Goal: Transaction & Acquisition: Subscribe to service/newsletter

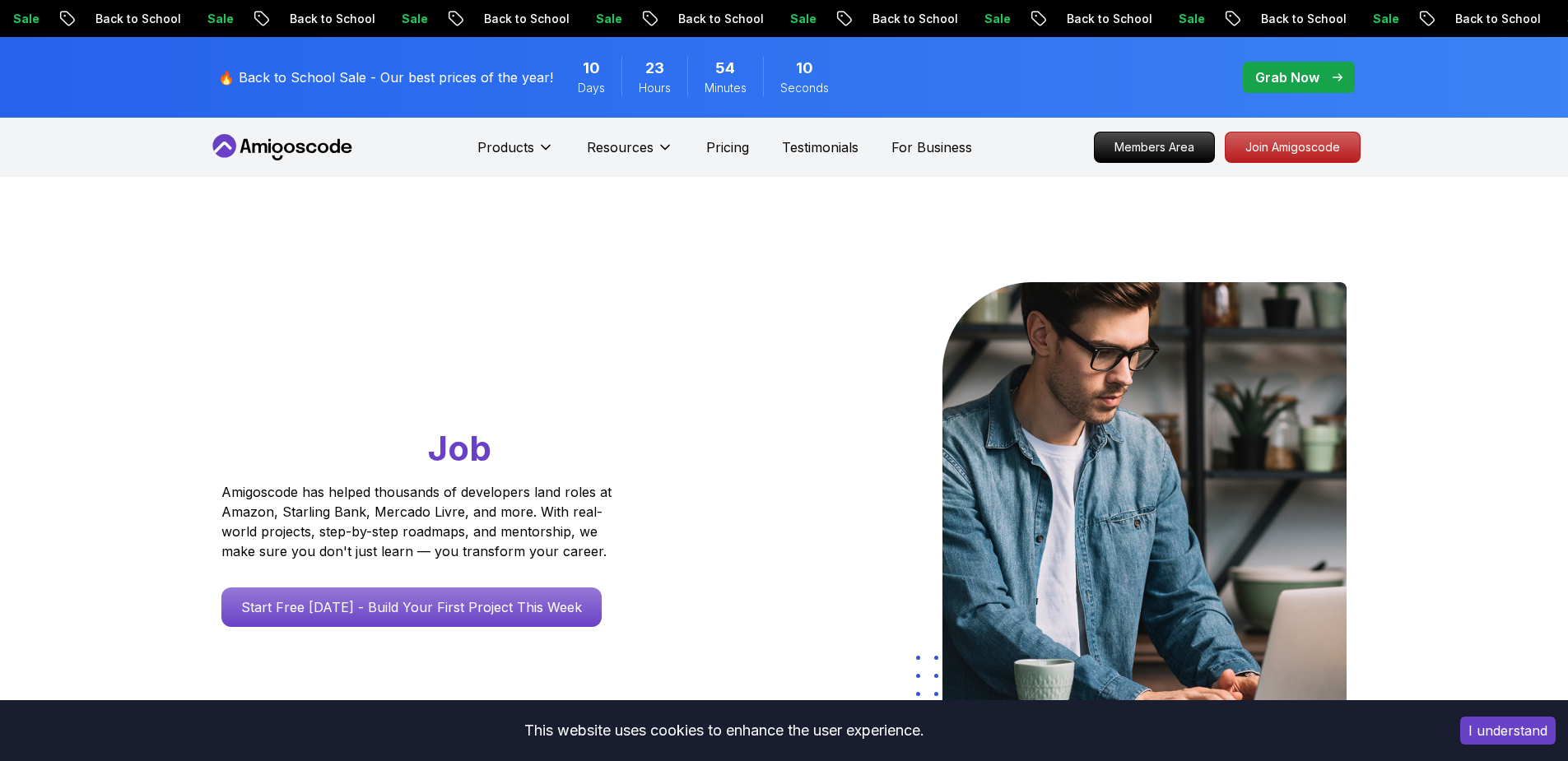
click at [1287, 141] on p "Join Amigoscode" at bounding box center [1293, 148] width 134 height 30
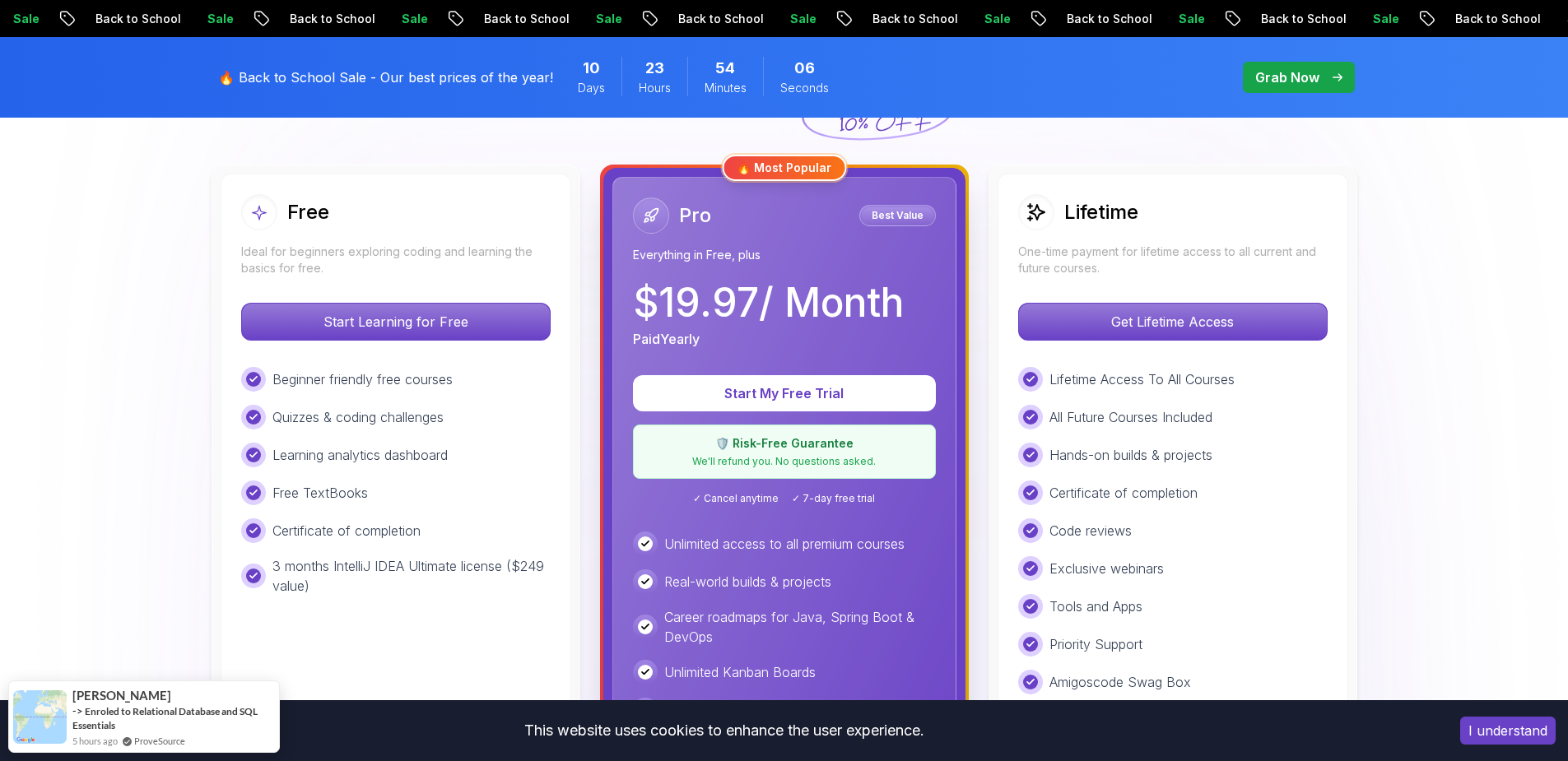
scroll to position [593, 0]
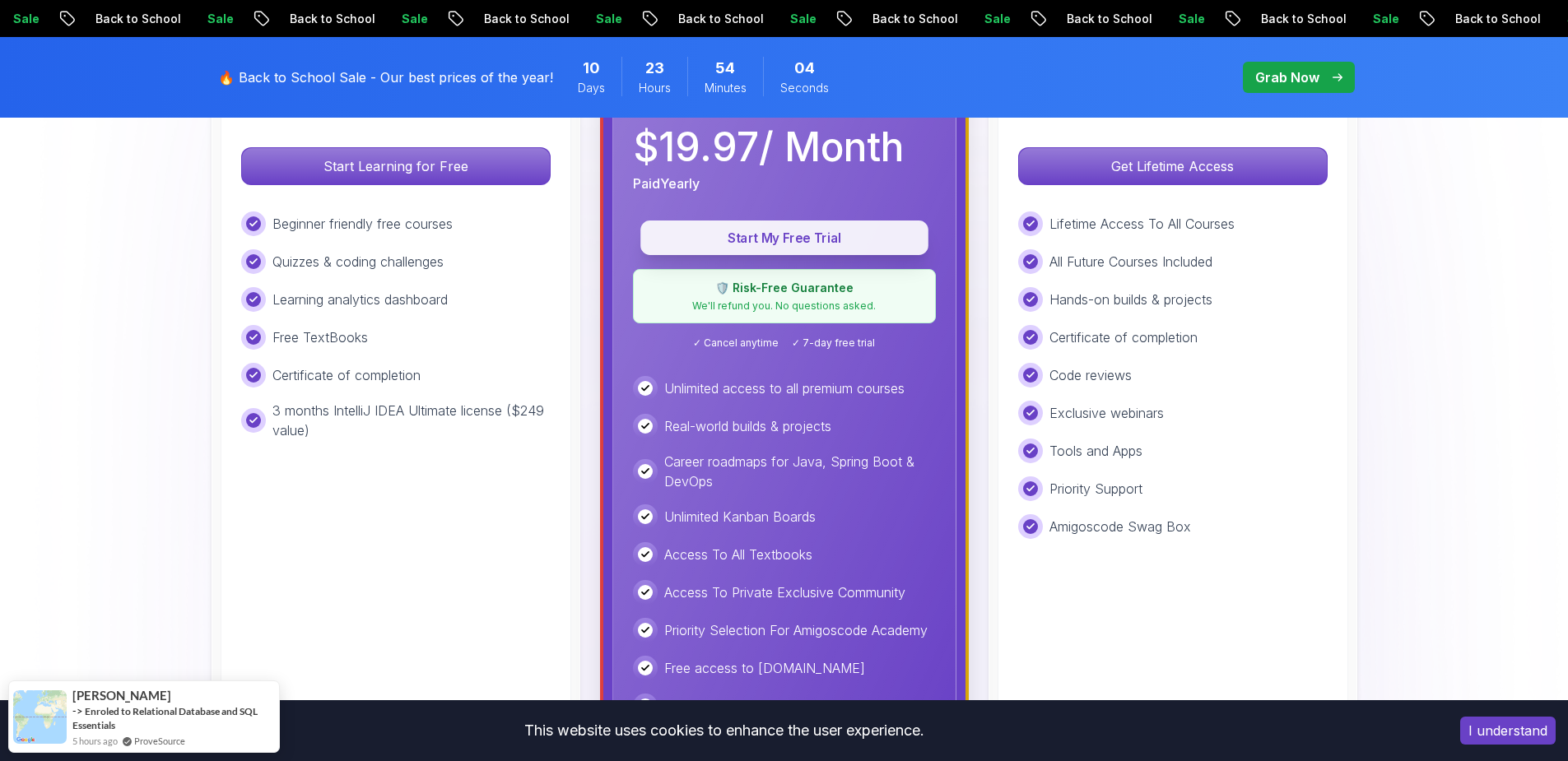
click at [784, 234] on p "Start My Free Trial" at bounding box center [784, 238] width 250 height 19
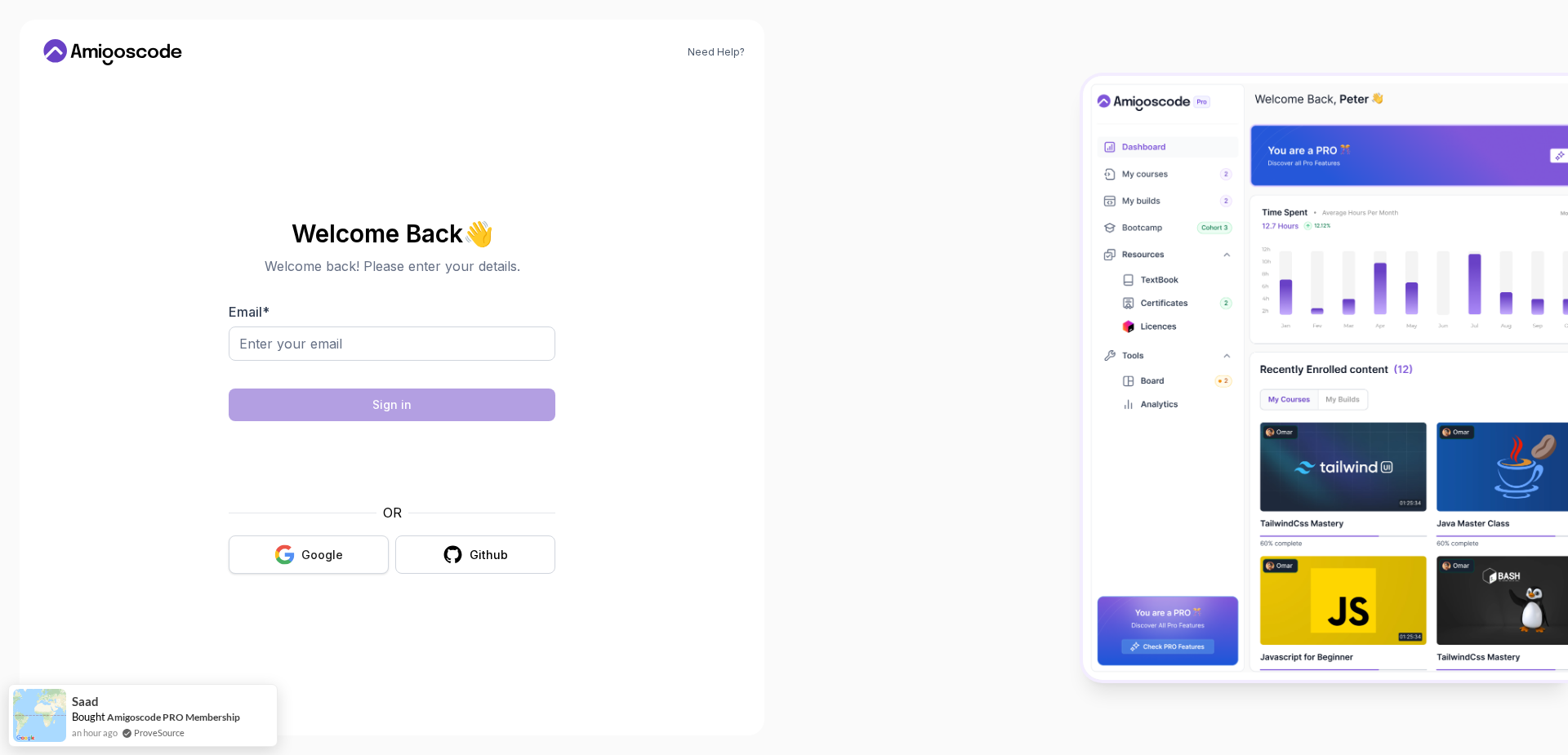
click at [301, 555] on div "Google" at bounding box center [322, 555] width 42 height 16
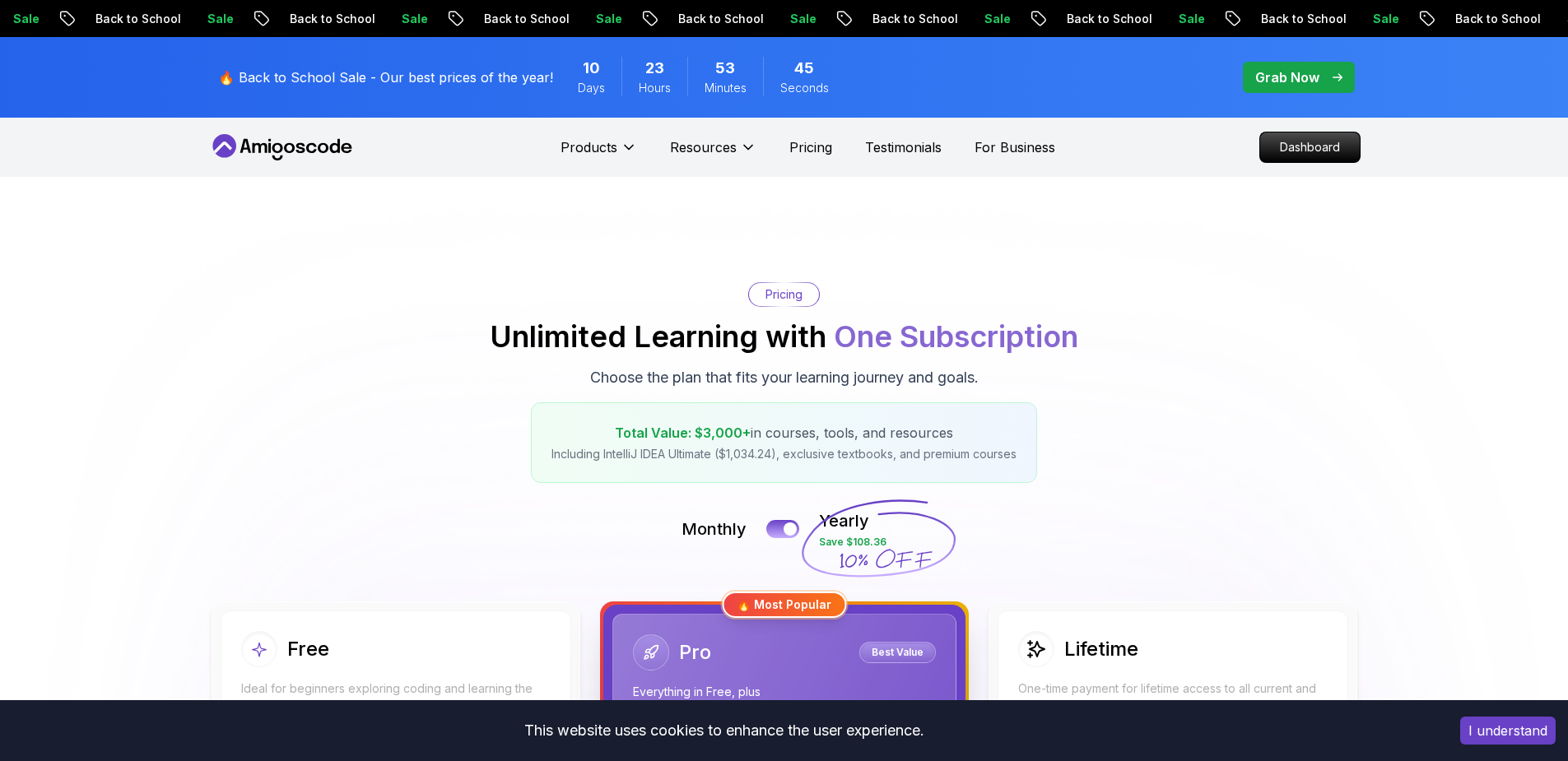
click at [798, 535] on div "Monthly Yearly Save $108.36" at bounding box center [784, 529] width 1152 height 40
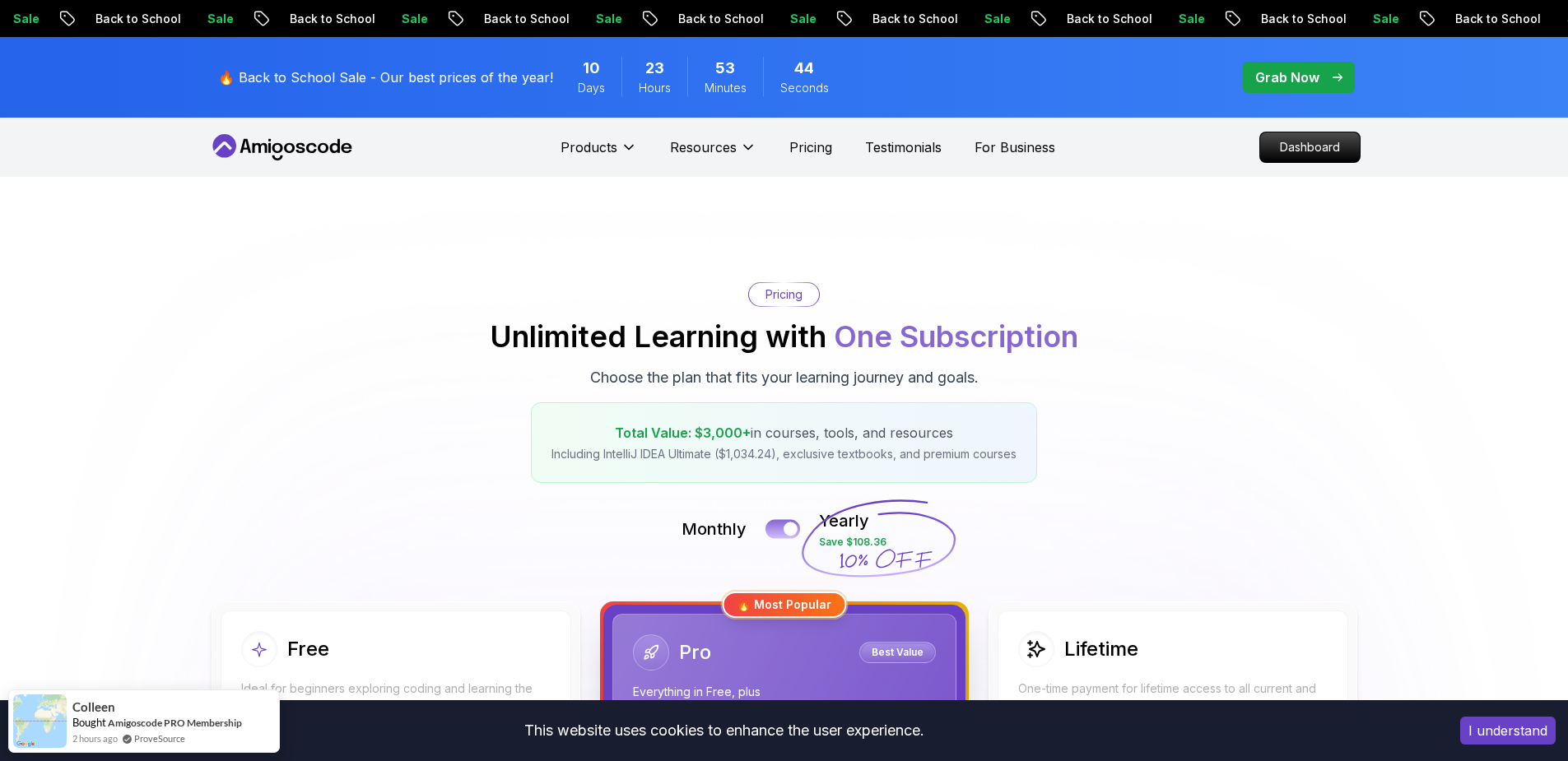
click at [769, 536] on button at bounding box center [783, 529] width 35 height 19
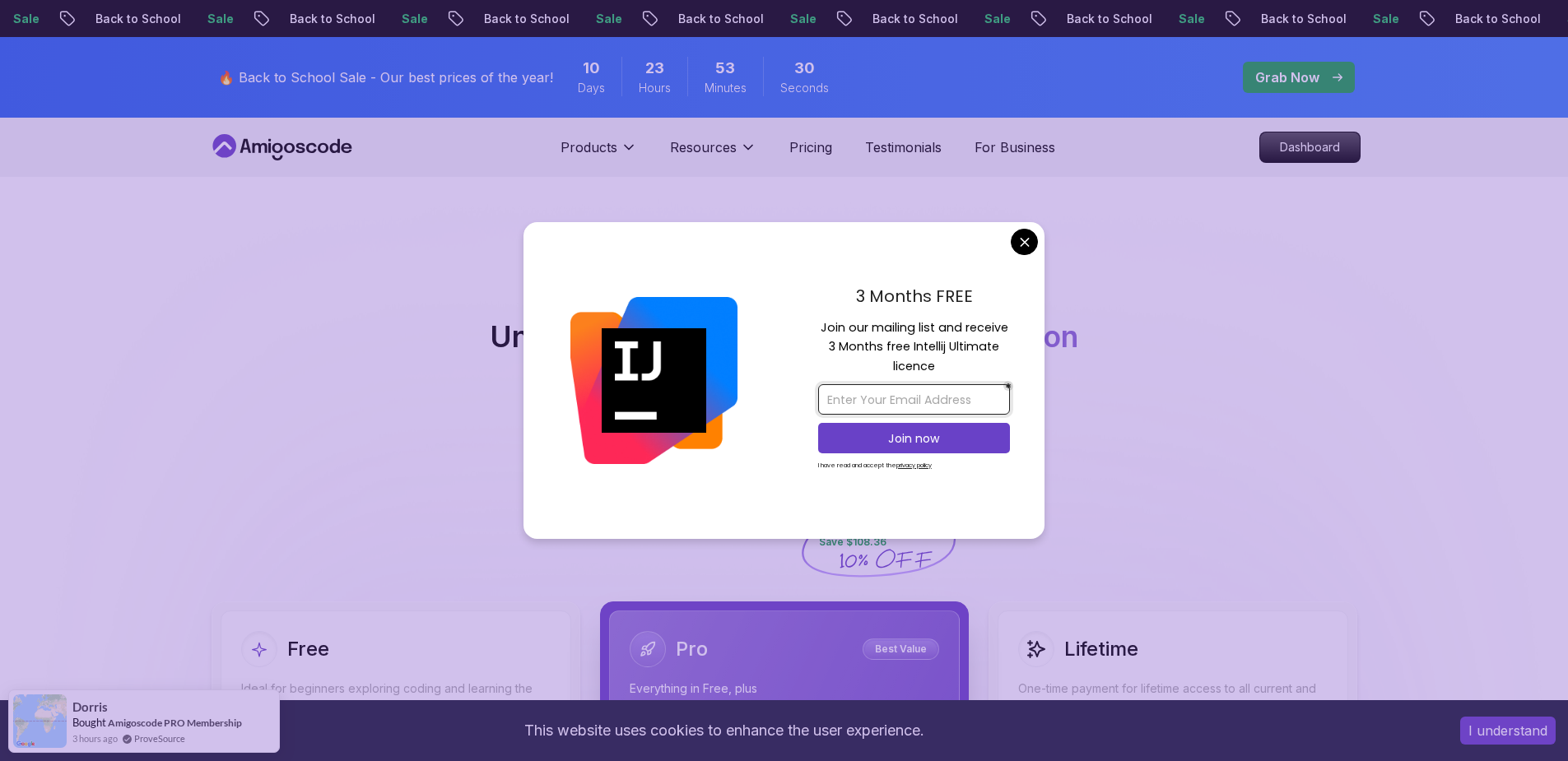
click at [914, 399] on input "email" at bounding box center [914, 399] width 192 height 31
type input "[EMAIL_ADDRESS][PERSON_NAME][DOMAIN_NAME]"
click at [949, 442] on p "Join now" at bounding box center [914, 439] width 155 height 17
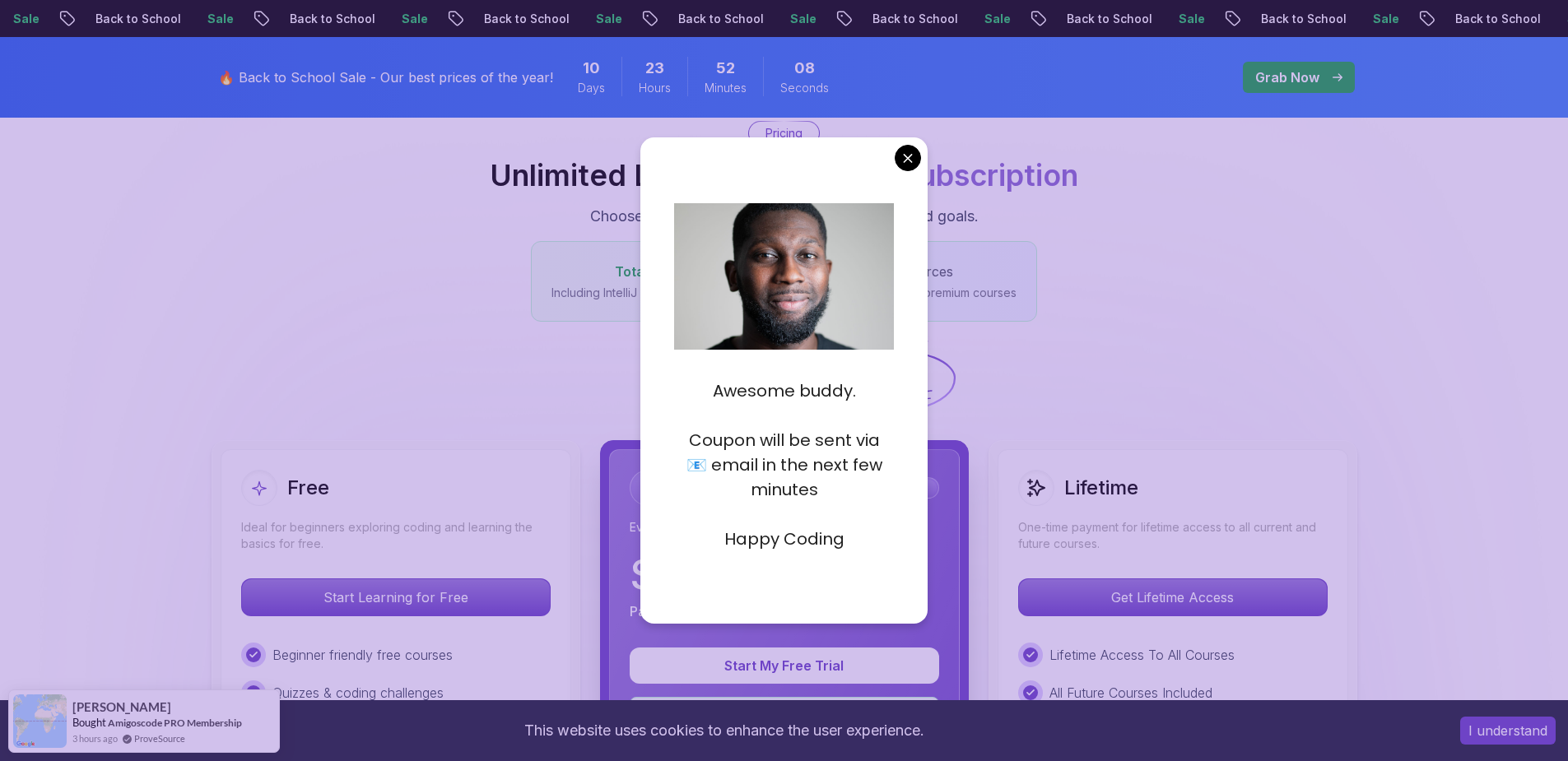
scroll to position [296, 0]
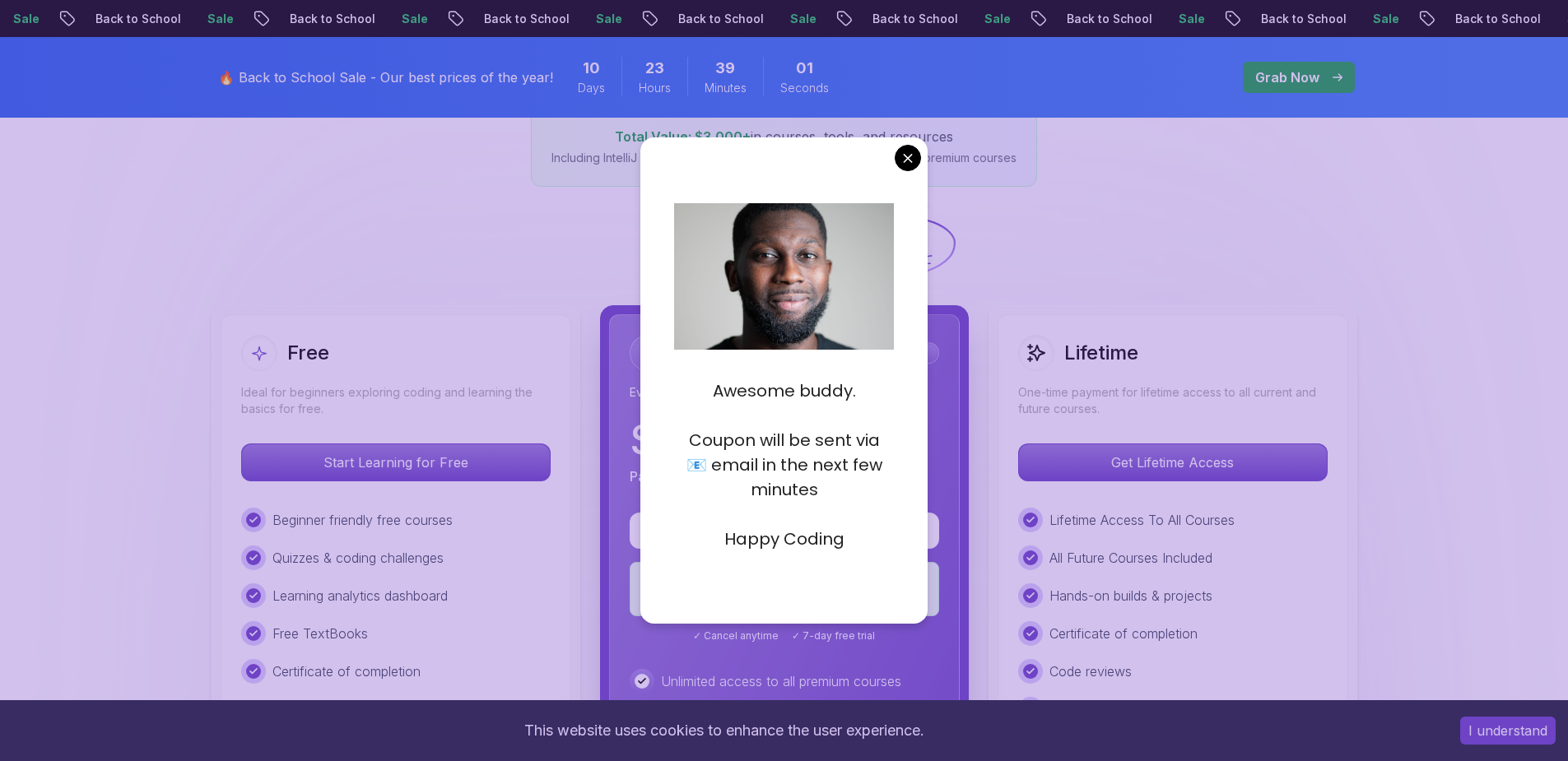
click at [907, 173] on div "Awesome buddy. Coupon will be sent via 📧 email in the next few minutes Happy Co…" at bounding box center [784, 380] width 288 height 485
drag, startPoint x: 906, startPoint y: 171, endPoint x: 908, endPoint y: 154, distance: 17.1
click at [906, 168] on div "Awesome buddy. Coupon will be sent via 📧 email in the next few minutes Happy Co…" at bounding box center [784, 380] width 288 height 485
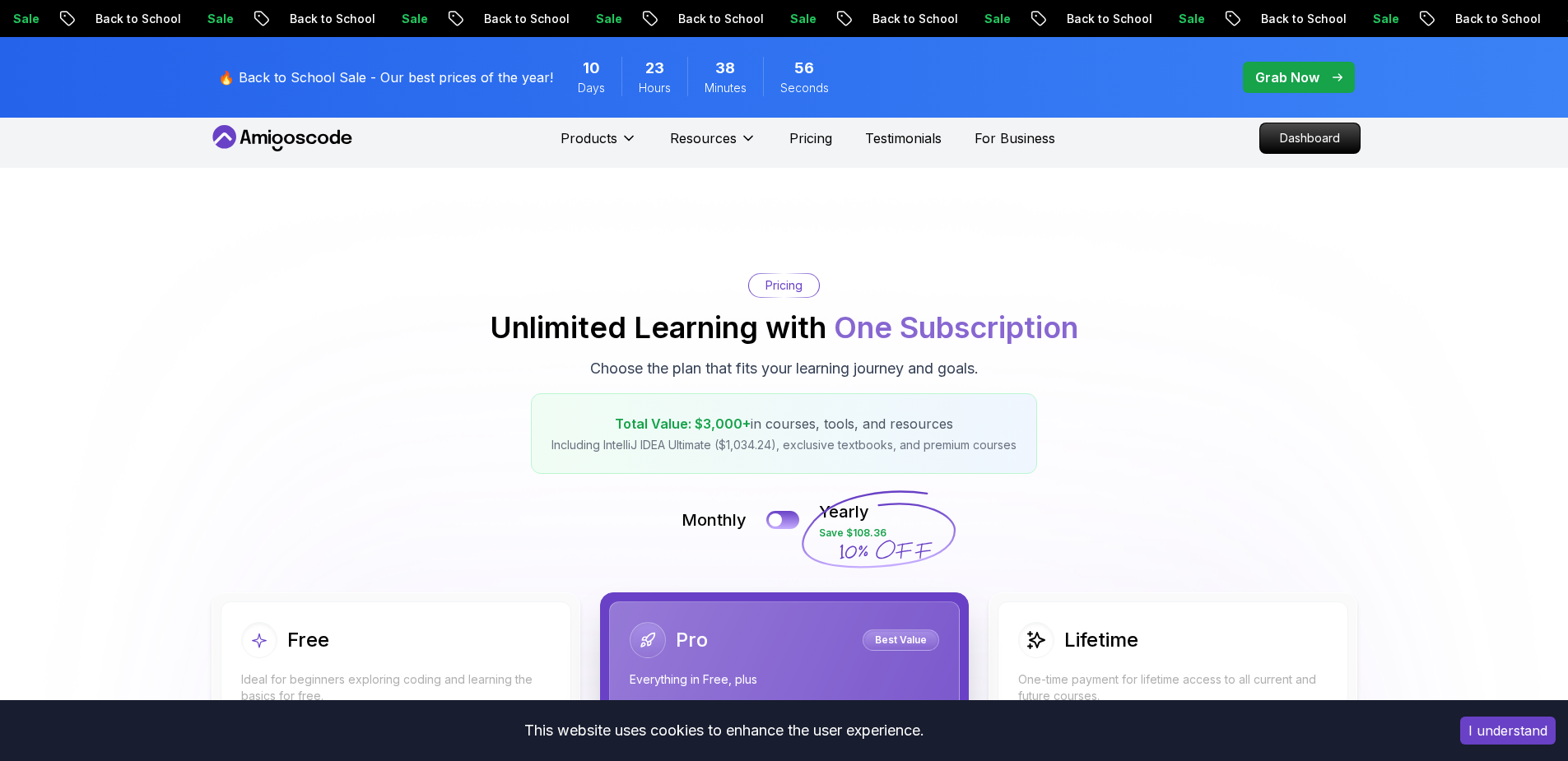
scroll to position [0, 0]
